Goal: Navigation & Orientation: Find specific page/section

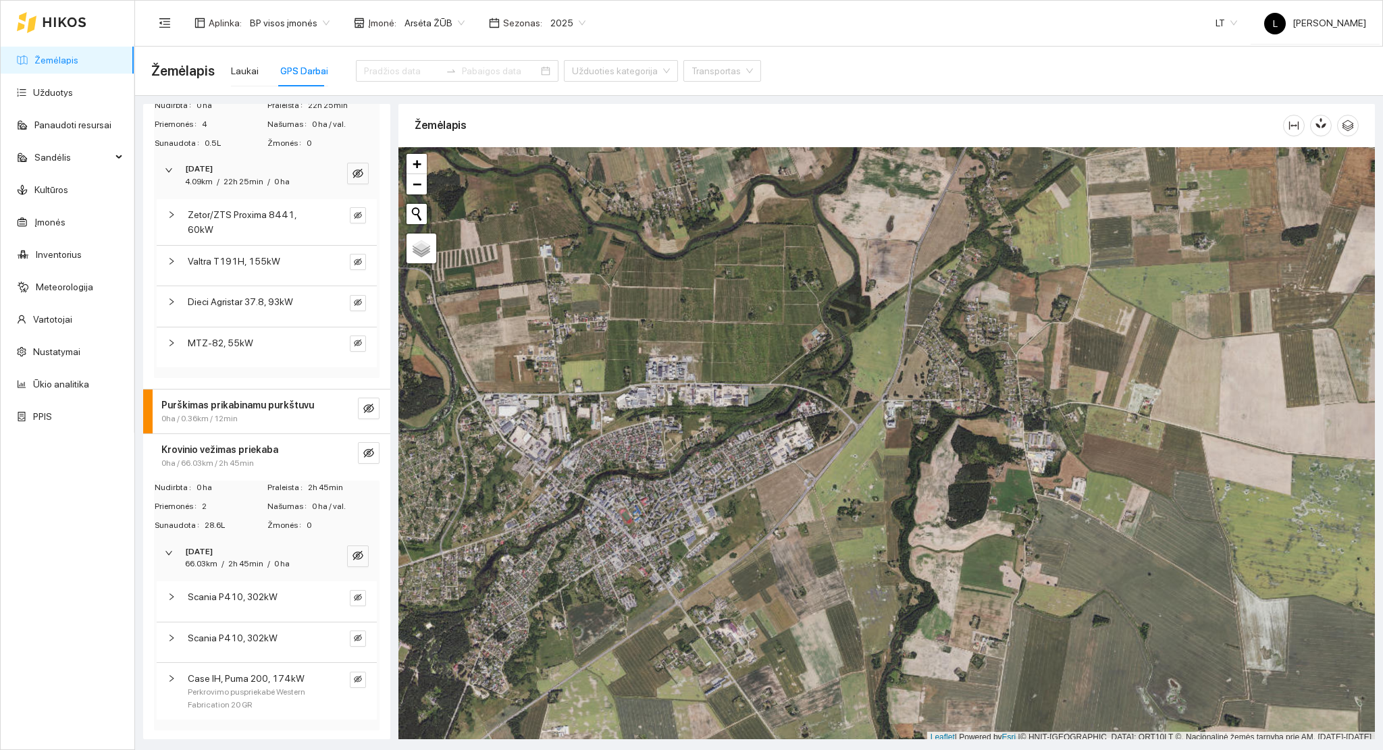
scroll to position [3, 0]
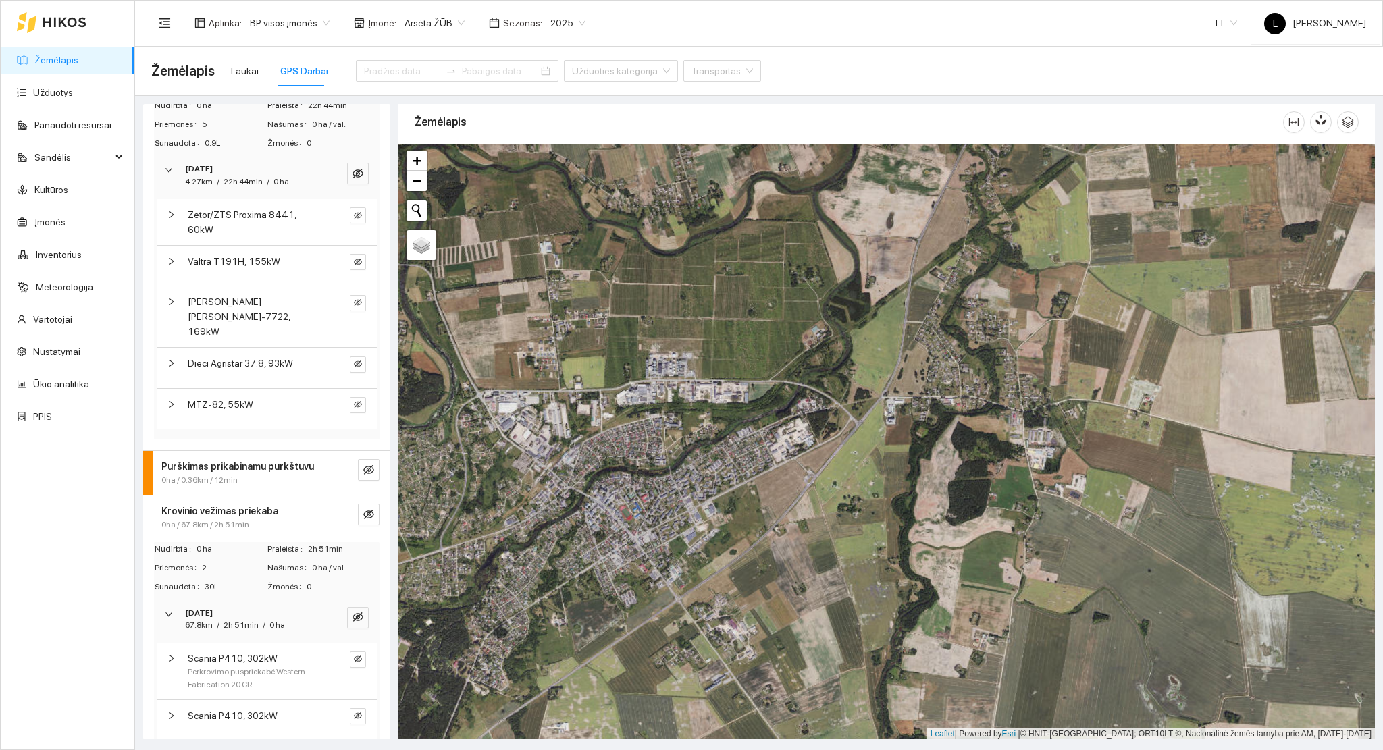
click at [60, 59] on link "Žemėlapis" at bounding box center [56, 60] width 44 height 11
